Goal: Information Seeking & Learning: Learn about a topic

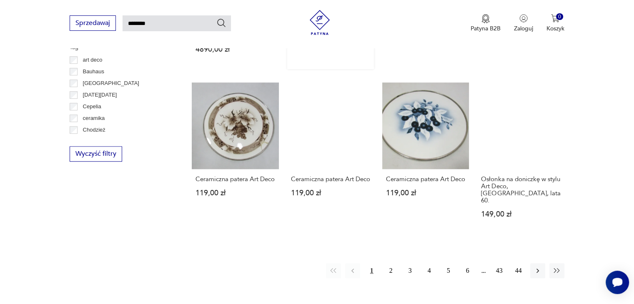
scroll to position [577, 0]
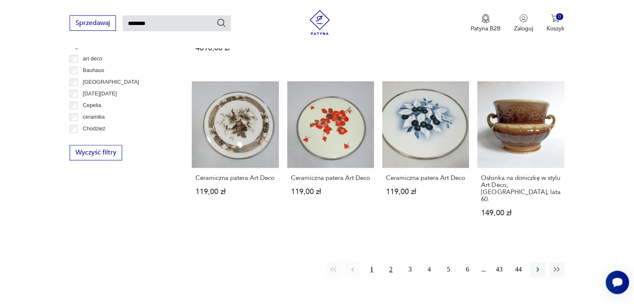
click at [388, 262] on button "2" at bounding box center [391, 269] width 15 height 15
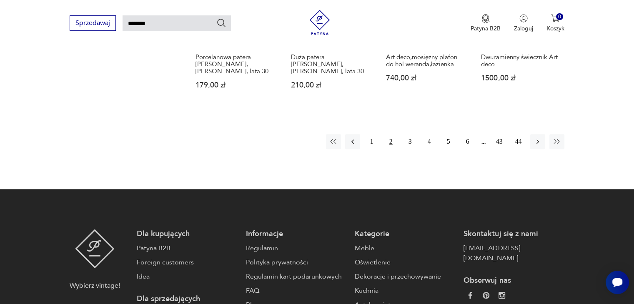
scroll to position [751, 0]
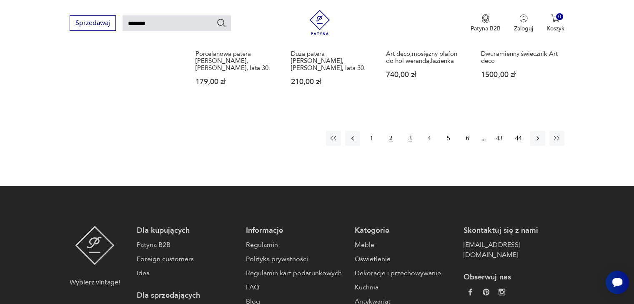
click at [408, 131] on button "3" at bounding box center [410, 138] width 15 height 15
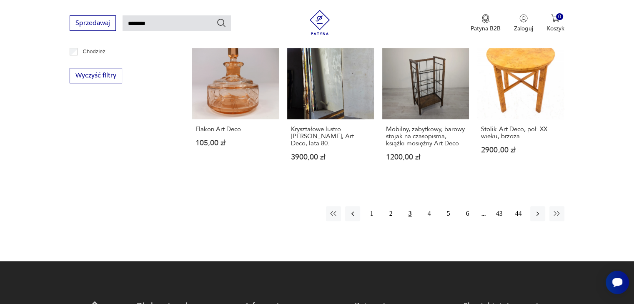
scroll to position [655, 0]
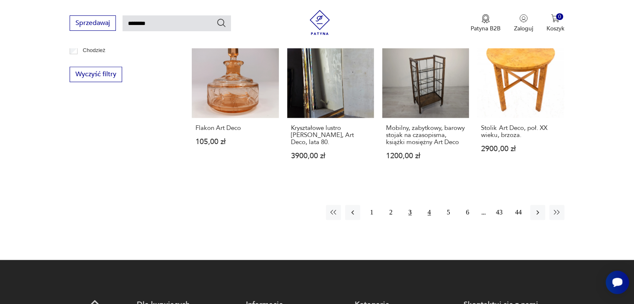
click at [430, 205] on button "4" at bounding box center [429, 212] width 15 height 15
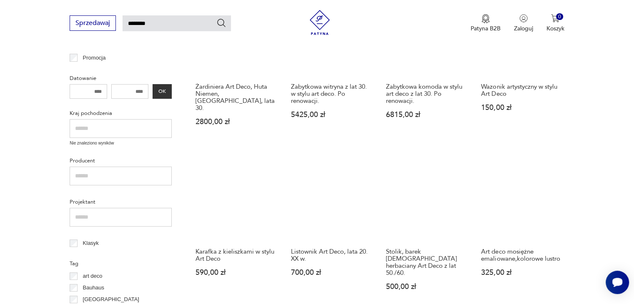
scroll to position [407, 0]
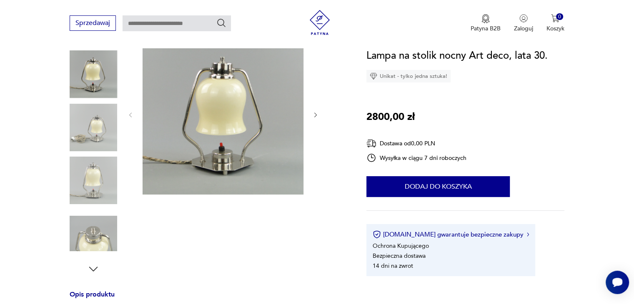
scroll to position [42, 0]
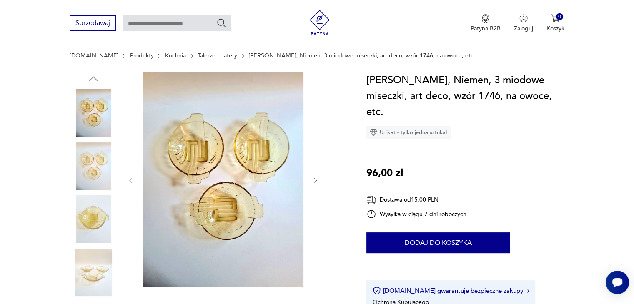
scroll to position [83, 0]
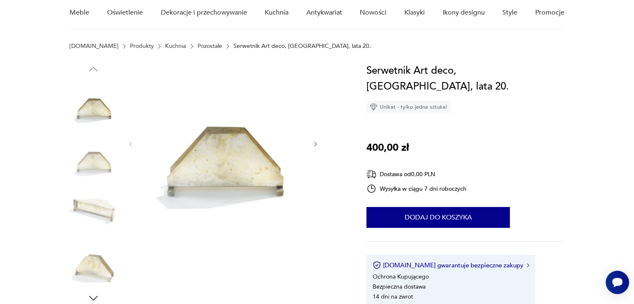
scroll to position [125, 0]
